Goal: Navigation & Orientation: Find specific page/section

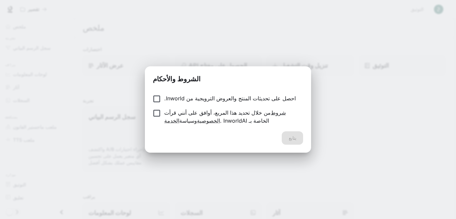
click at [156, 107] on form "احصل على تحديثات المنتج والعروض الترويجية من Inworld. من خلال تحديد هذا المربع،…" at bounding box center [228, 109] width 150 height 30
click at [293, 137] on font "يتابع" at bounding box center [293, 138] width 8 height 6
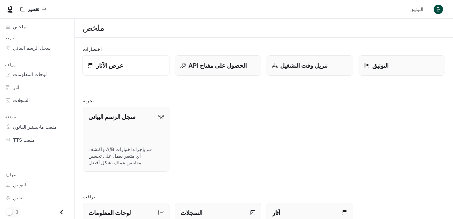
click at [155, 64] on div "عرض الآثار" at bounding box center [126, 65] width 76 height 9
